Goal: Find specific page/section: Find specific page/section

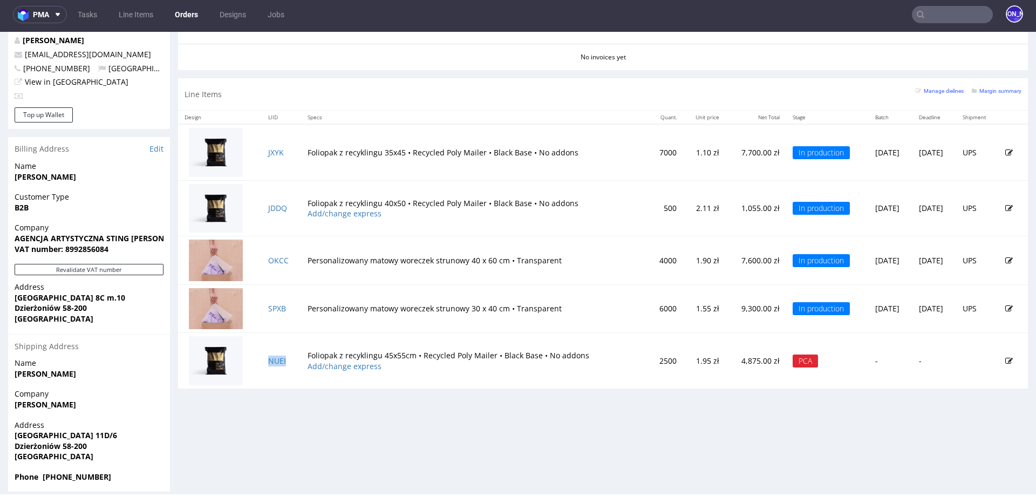
scroll to position [221, 0]
click at [929, 10] on input "text" at bounding box center [952, 14] width 81 height 17
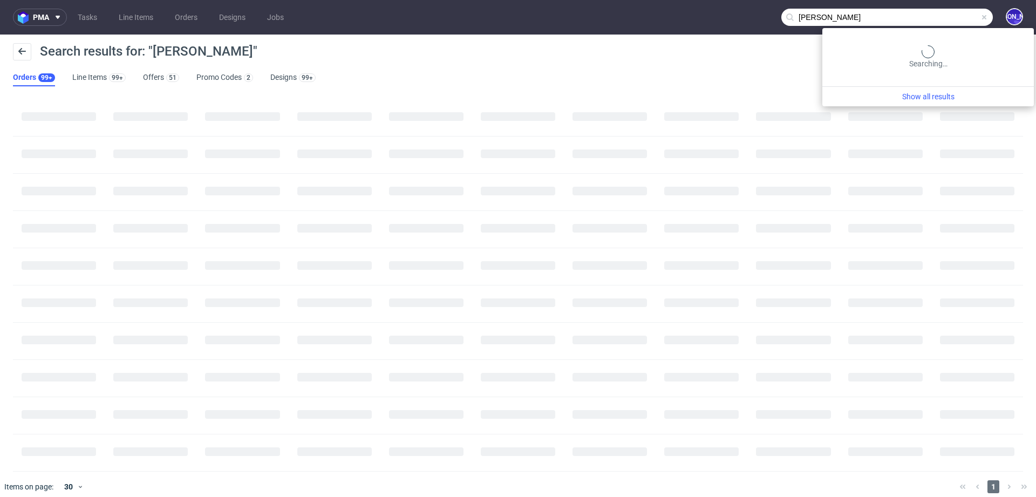
drag, startPoint x: 954, startPoint y: 19, endPoint x: 755, endPoint y: 10, distance: 199.3
click at [755, 10] on nav "pma Tasks Line Items Orders Designs Jobs [PERSON_NAME]" at bounding box center [518, 17] width 1036 height 35
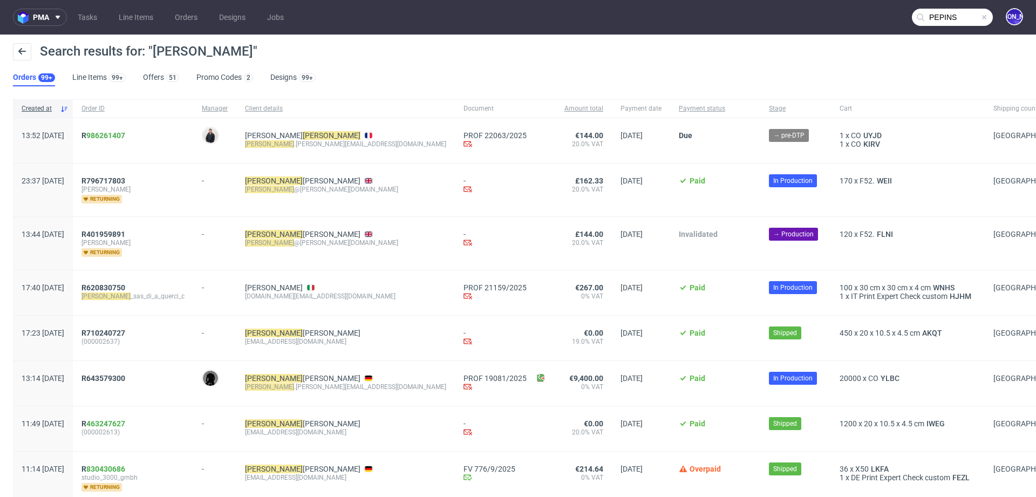
type input "PEPINS"
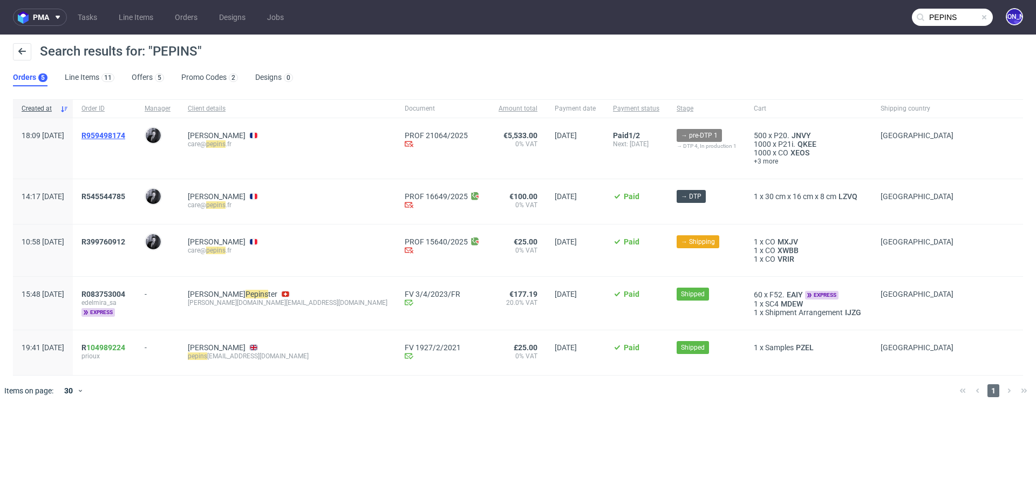
click at [121, 134] on span "R959498174" at bounding box center [103, 135] width 44 height 9
